Goal: Information Seeking & Learning: Learn about a topic

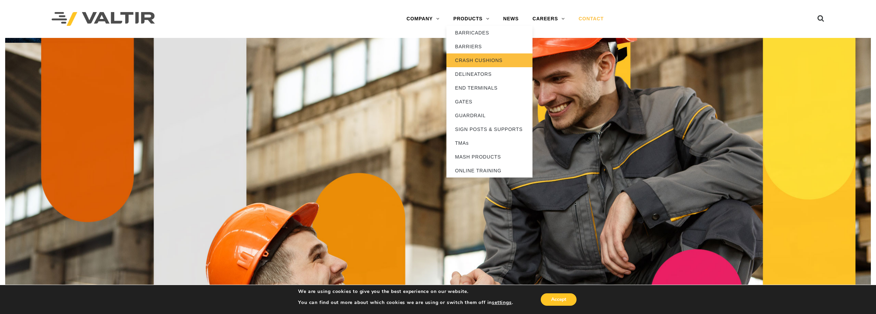
click at [474, 58] on link "CRASH CUSHIONS" at bounding box center [490, 60] width 86 height 14
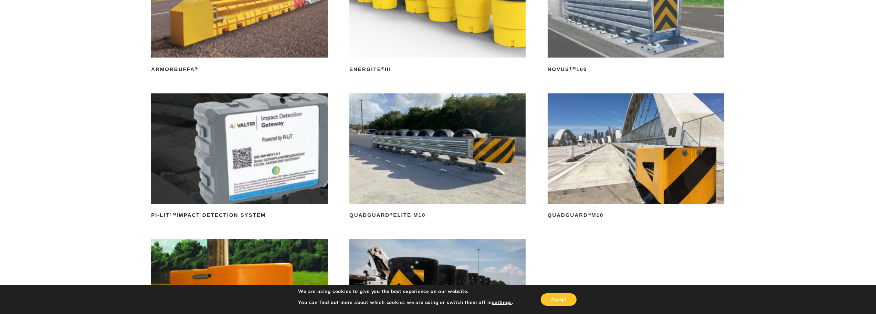
scroll to position [172, 0]
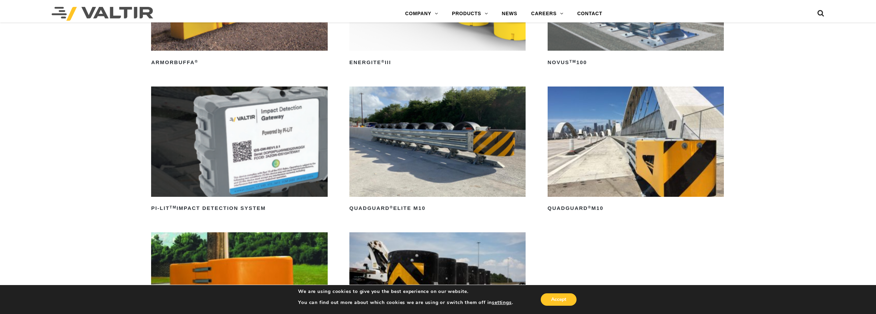
click at [671, 158] on img at bounding box center [636, 141] width 176 height 110
click at [410, 139] on img at bounding box center [437, 141] width 176 height 110
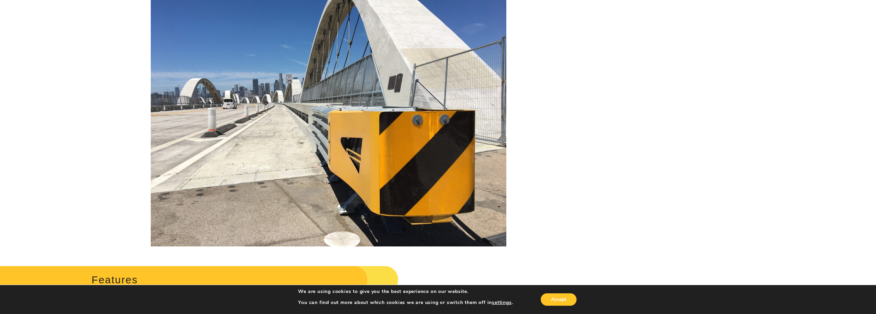
scroll to position [103, 0]
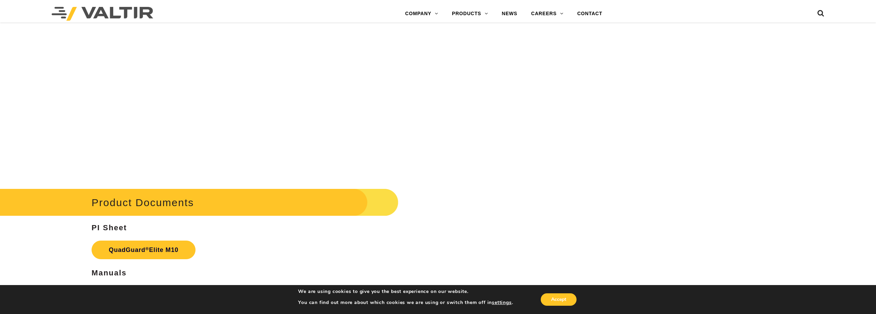
scroll to position [3925, 0]
